Goal: Navigation & Orientation: Find specific page/section

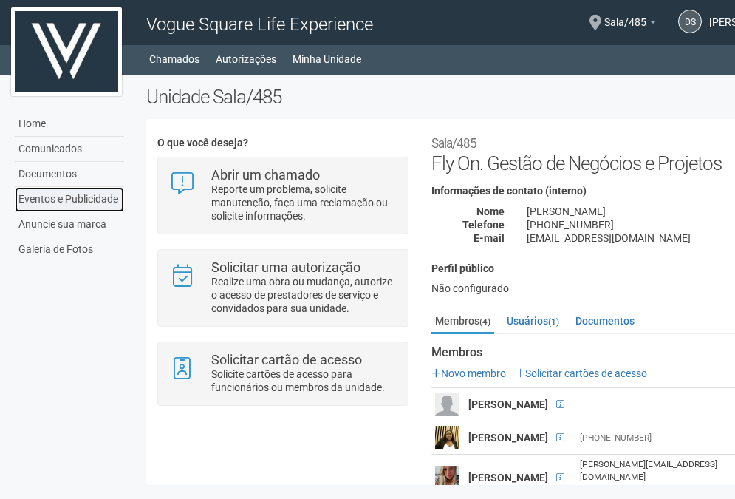
click at [84, 199] on link "Eventos e Publicidade" at bounding box center [69, 199] width 109 height 25
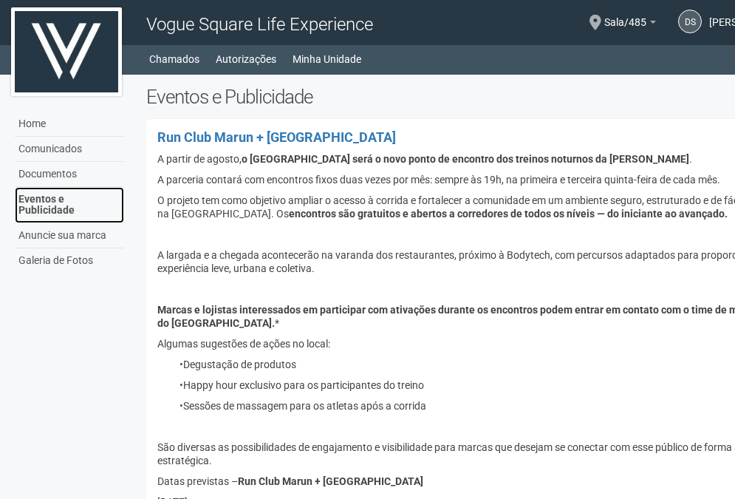
click at [58, 187] on link "Eventos e Publicidade" at bounding box center [69, 205] width 109 height 36
click at [61, 174] on link "Documentos" at bounding box center [69, 174] width 109 height 25
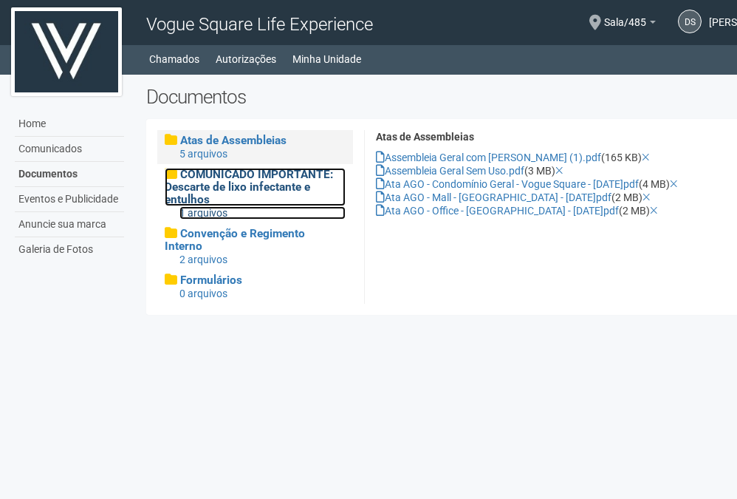
click at [211, 180] on span "COMUNICADO IMPORTANTE: Descarte de lixo infectante e entulhos" at bounding box center [249, 187] width 168 height 38
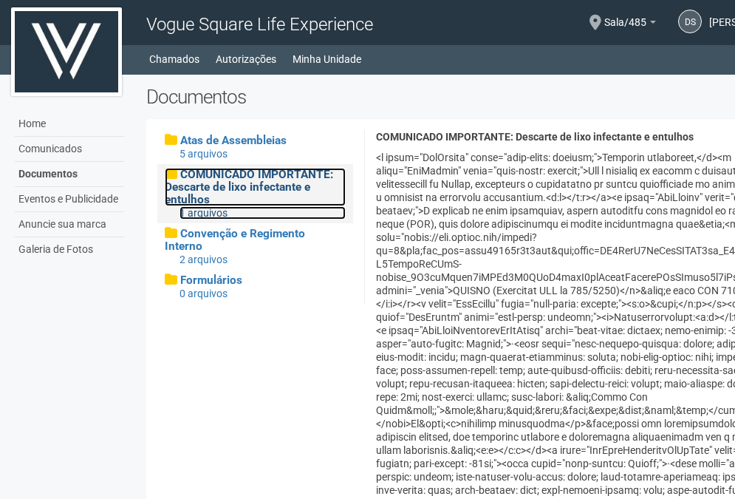
click at [194, 214] on div "1 arquivos" at bounding box center [262, 212] width 166 height 13
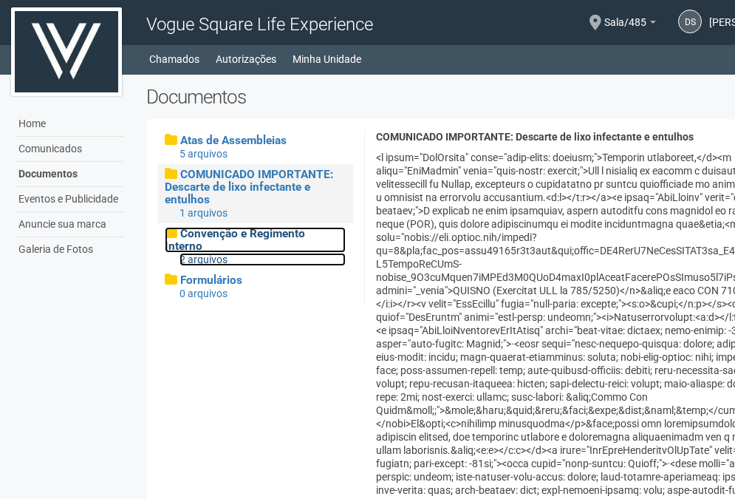
click at [199, 253] on div "2 arquivos" at bounding box center [262, 259] width 166 height 13
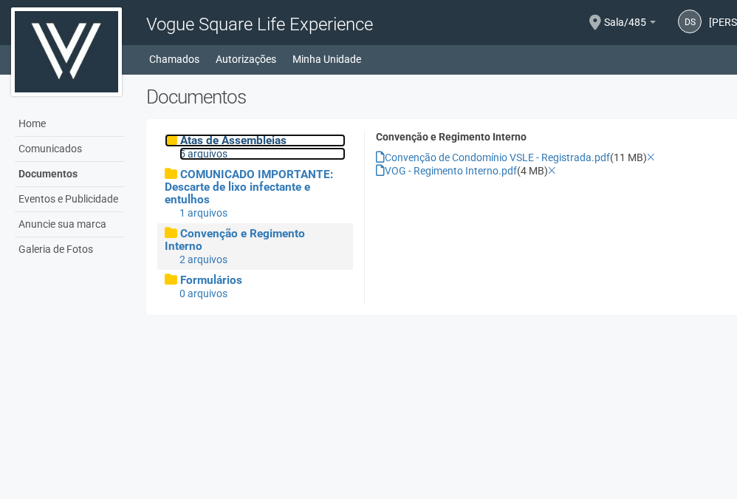
click at [208, 145] on span "Atas de Assembleias" at bounding box center [233, 140] width 106 height 13
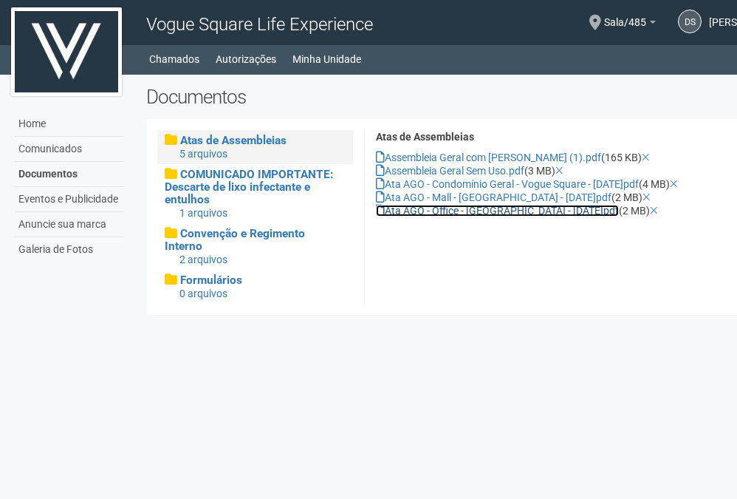
click at [442, 211] on link "Ata AGO - Office - Vogue Square - 2017.07.05.pdf" at bounding box center [497, 211] width 243 height 12
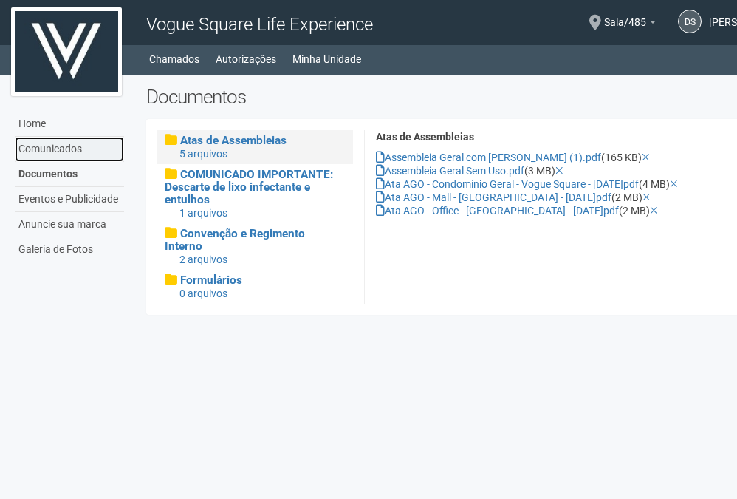
click at [41, 146] on link "Comunicados" at bounding box center [69, 149] width 109 height 25
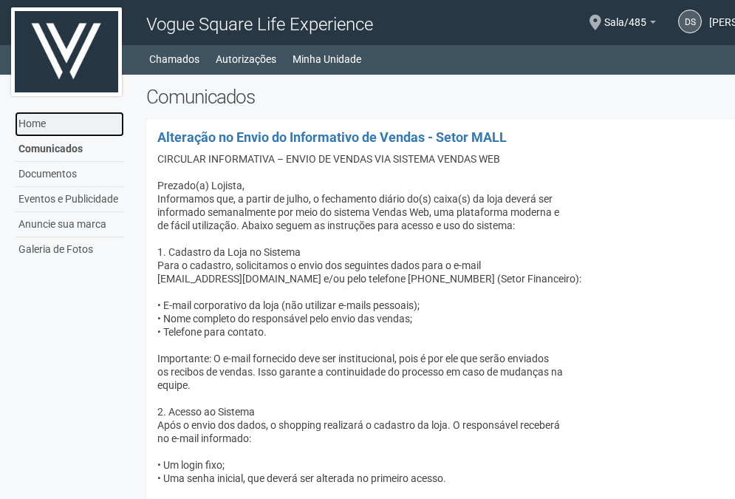
click at [40, 124] on link "Home" at bounding box center [69, 124] width 109 height 25
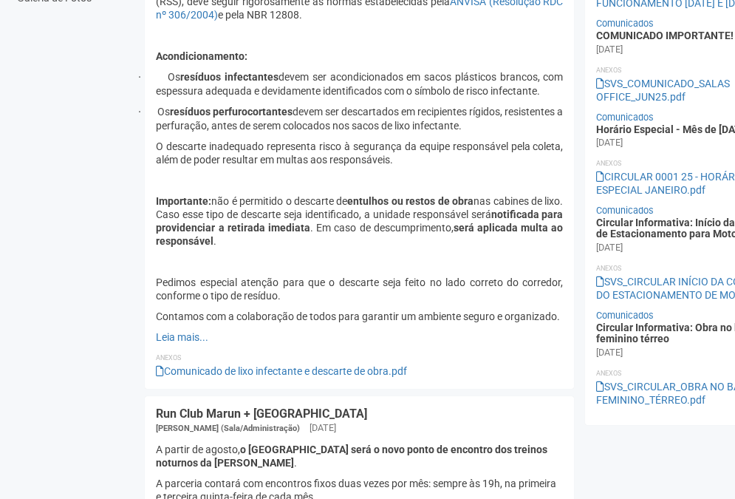
scroll to position [0, 1]
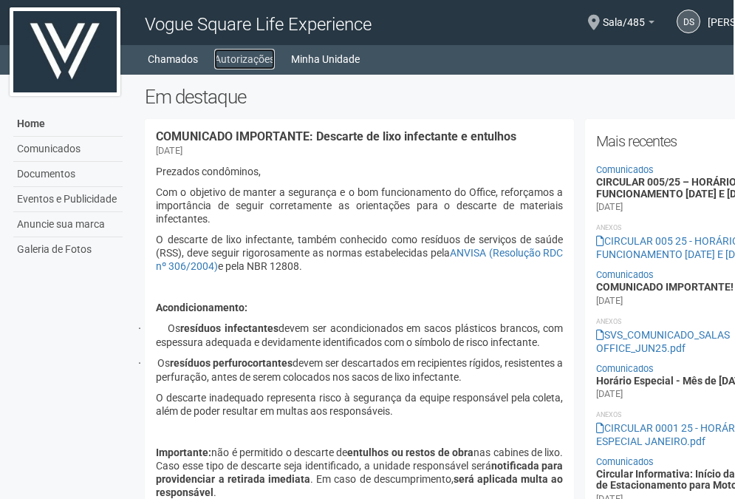
click at [253, 61] on link "Autorizações" at bounding box center [244, 59] width 61 height 21
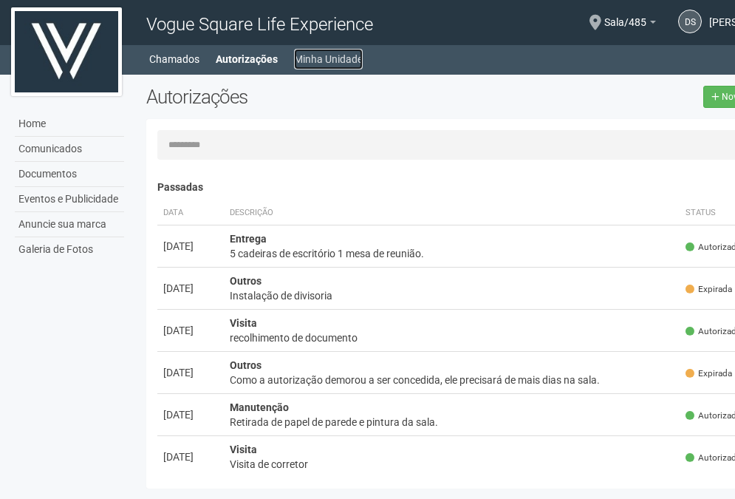
click at [341, 55] on link "Minha Unidade" at bounding box center [328, 59] width 69 height 21
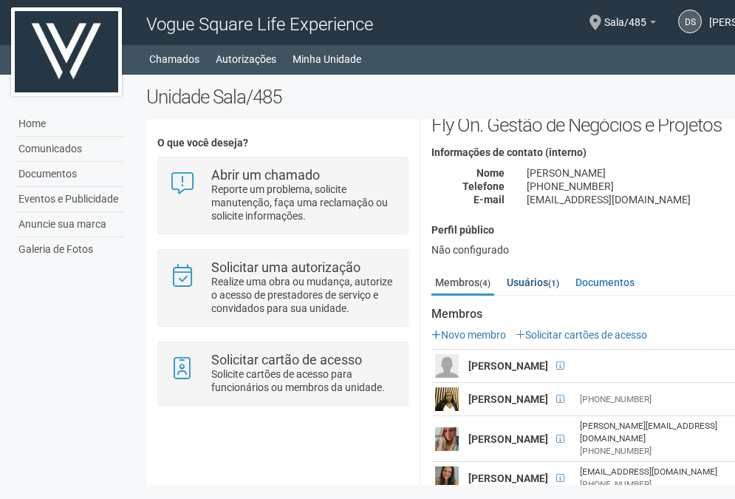
scroll to position [5, 0]
click at [535, 278] on link "Usuários (1)" at bounding box center [533, 282] width 60 height 22
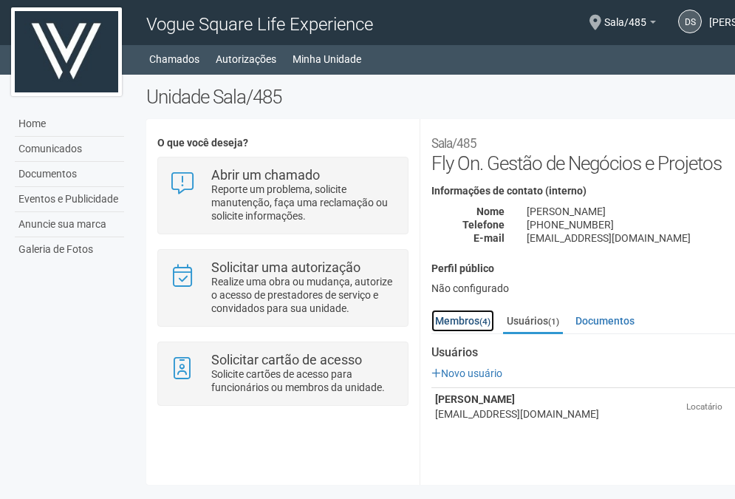
click at [460, 313] on link "Membros (4)" at bounding box center [462, 320] width 63 height 22
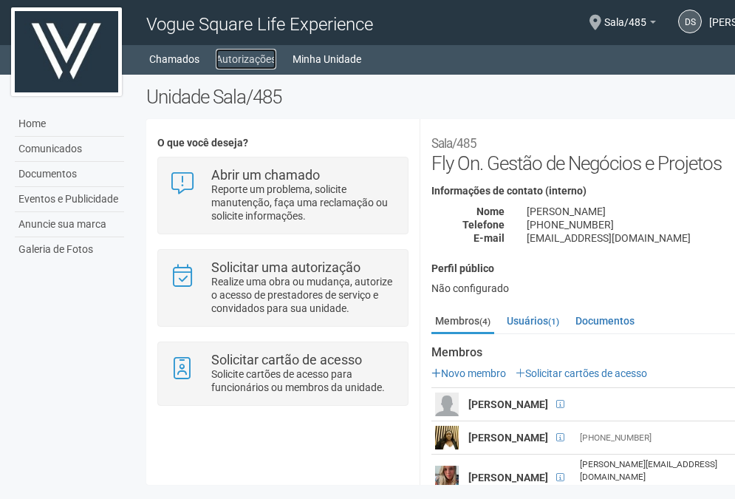
click at [227, 50] on link "Autorizações" at bounding box center [246, 59] width 61 height 21
